Goal: Navigation & Orientation: Find specific page/section

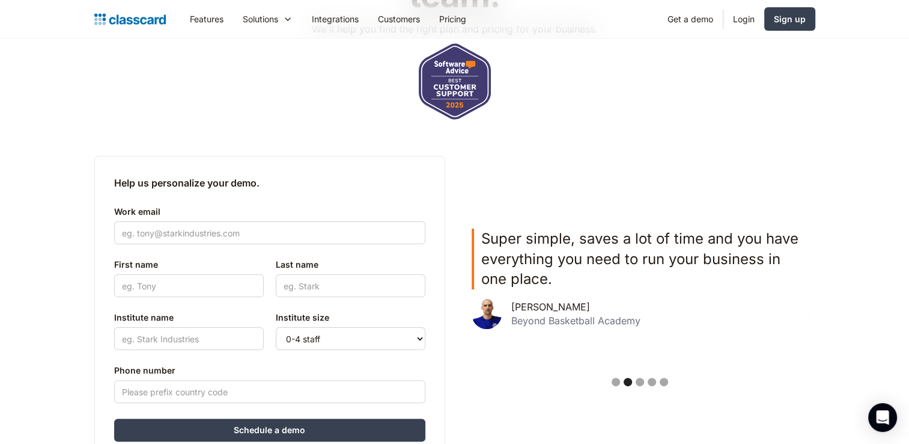
scroll to position [240, 0]
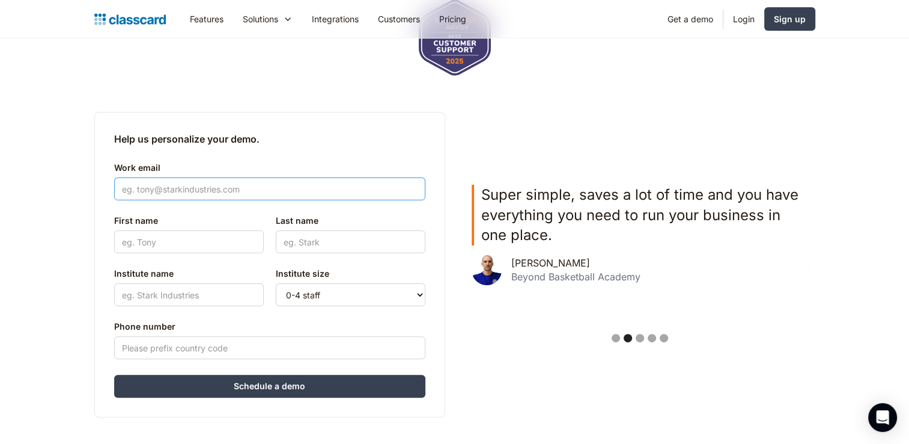
click at [248, 188] on input "Work email" at bounding box center [269, 188] width 311 height 23
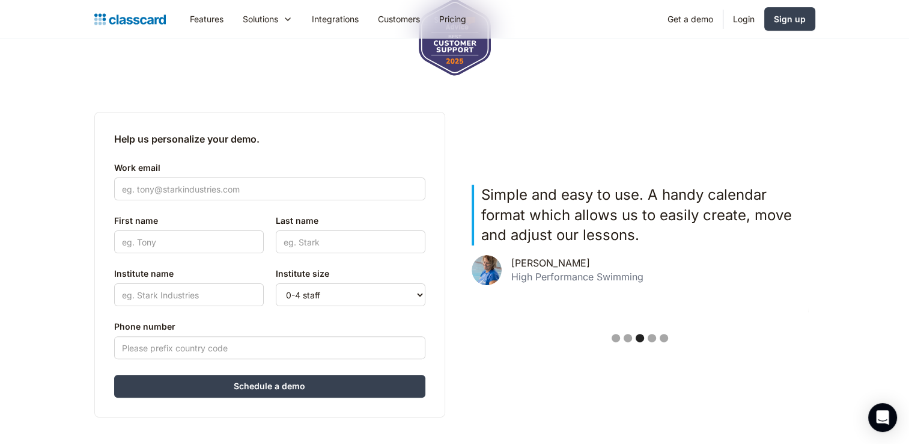
click at [511, 346] on div "carousel" at bounding box center [640, 340] width 351 height 24
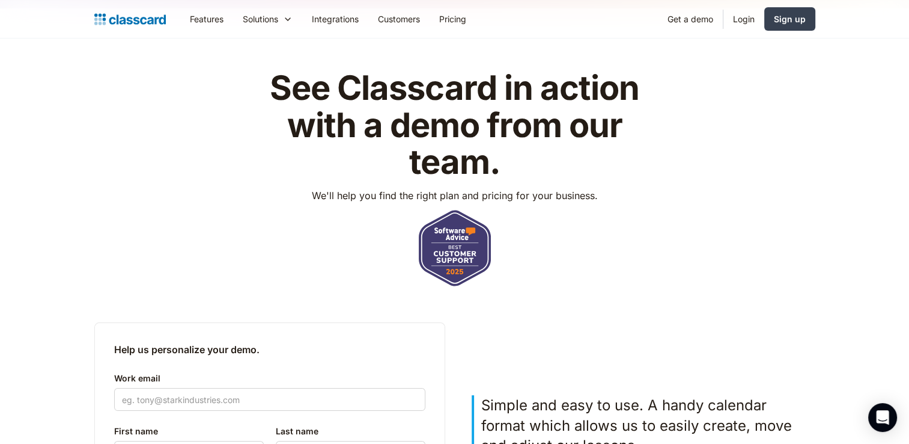
scroll to position [0, 0]
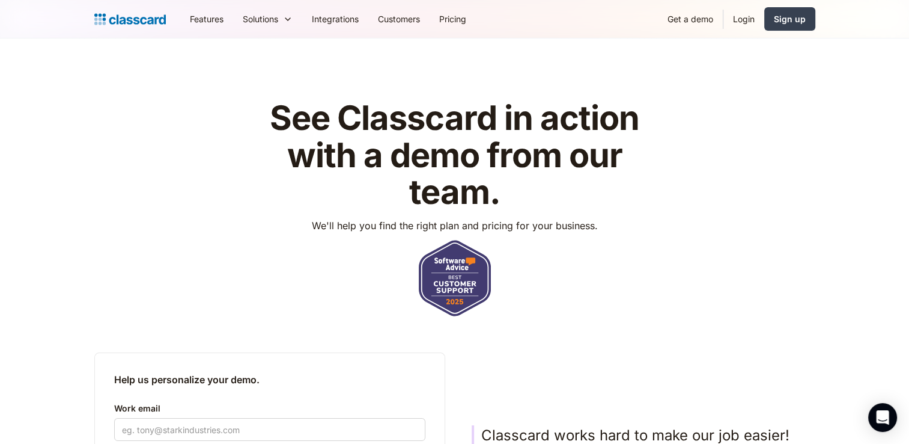
click at [446, 269] on img at bounding box center [455, 278] width 72 height 76
click at [349, 19] on link "Integrations" at bounding box center [335, 18] width 66 height 27
click at [402, 18] on link "Customers" at bounding box center [398, 18] width 61 height 27
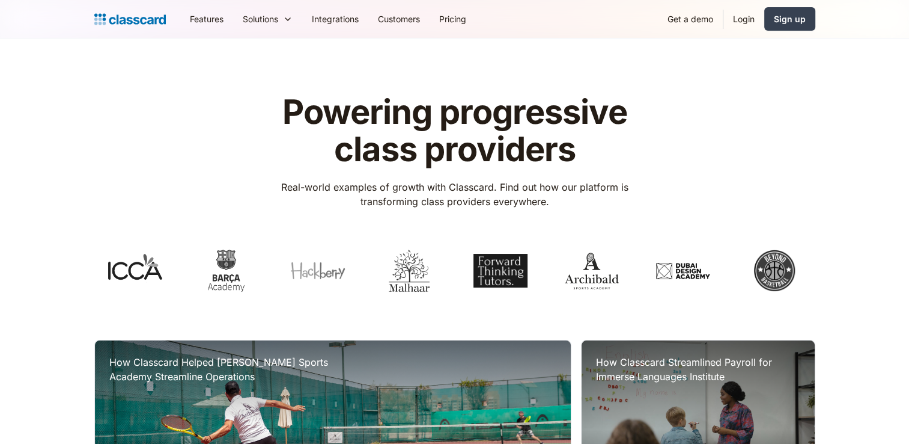
click at [402, 19] on link "Customers" at bounding box center [398, 18] width 61 height 27
